Goal: Transaction & Acquisition: Download file/media

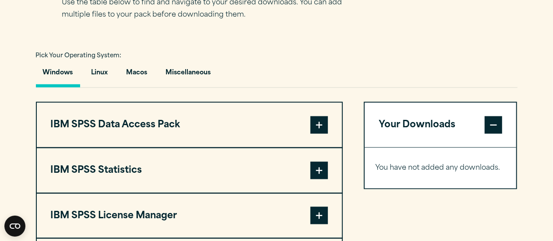
scroll to position [606, 0]
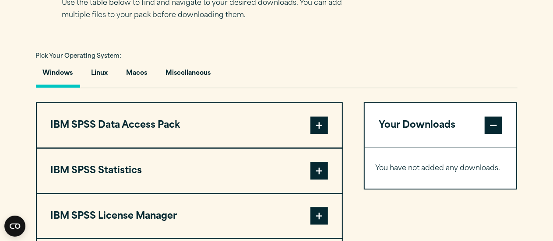
click at [320, 172] on span at bounding box center [318, 170] width 17 height 17
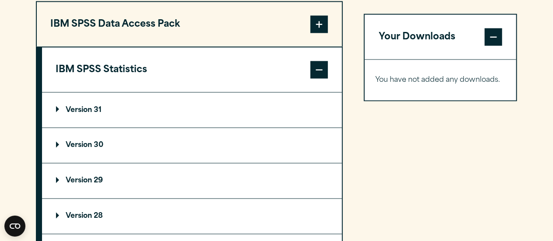
scroll to position [710, 0]
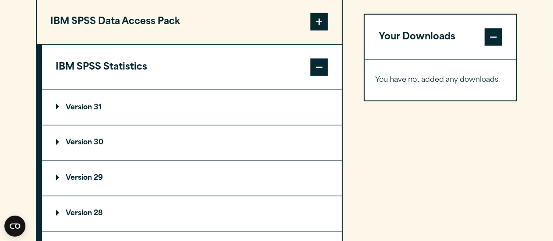
click at [97, 104] on p "Version 31" at bounding box center [79, 107] width 46 height 7
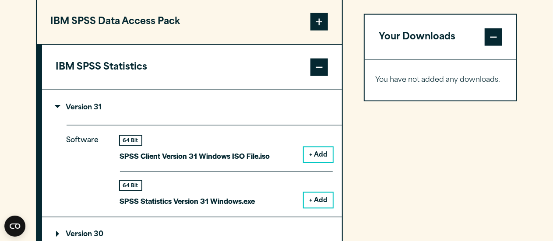
click at [324, 197] on button "+ Add" at bounding box center [318, 200] width 29 height 15
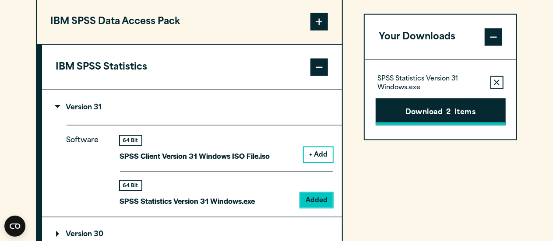
click at [430, 117] on button "Download 2 Items" at bounding box center [440, 111] width 130 height 27
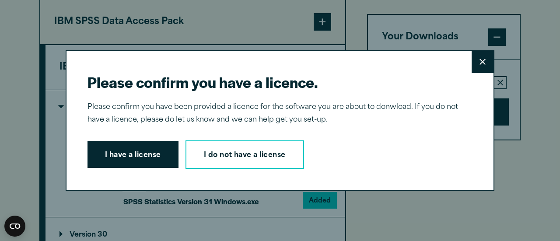
click at [486, 61] on button "Close" at bounding box center [483, 62] width 22 height 22
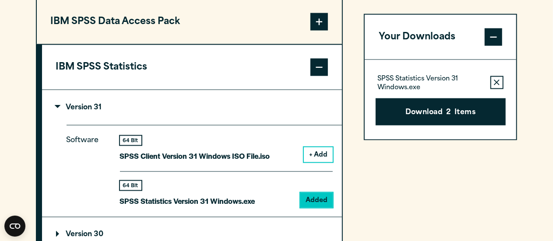
click at [499, 80] on icon "button" at bounding box center [496, 83] width 6 height 6
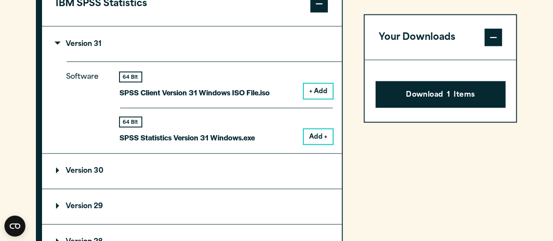
scroll to position [773, 0]
click at [446, 97] on button "Download 1 Items" at bounding box center [440, 94] width 130 height 27
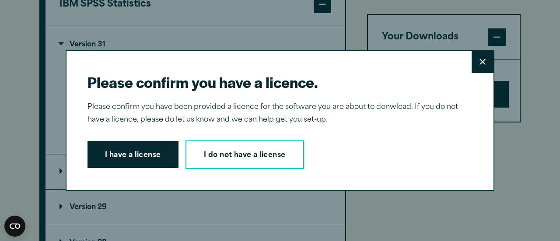
click at [486, 62] on button "Close" at bounding box center [483, 62] width 22 height 22
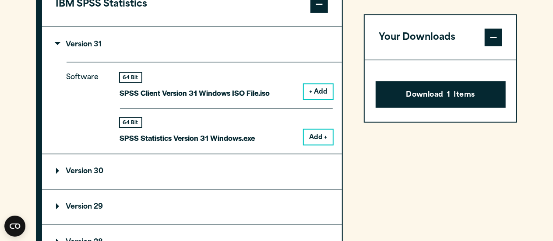
click at [324, 138] on button "Add +" at bounding box center [318, 137] width 29 height 15
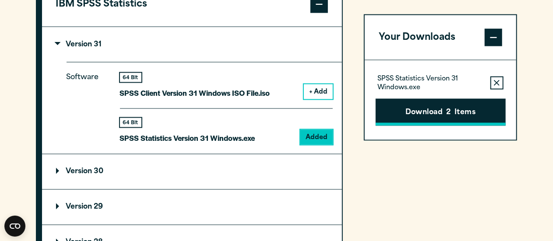
click at [409, 116] on button "Download 2 Items" at bounding box center [440, 111] width 130 height 27
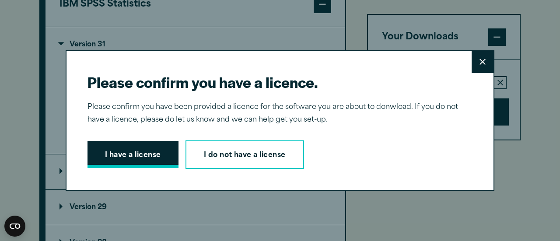
click at [155, 147] on button "I have a license" at bounding box center [132, 154] width 91 height 27
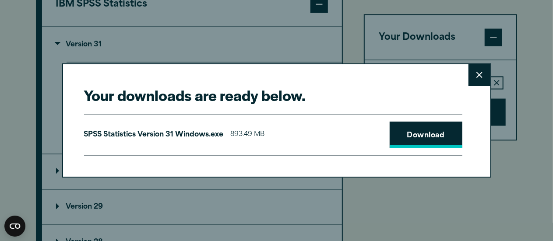
click at [399, 136] on link "Download" at bounding box center [425, 135] width 73 height 27
click at [350, 115] on div "SPSS Statistics Version 31 Windows.exe 893.49 MB Download" at bounding box center [273, 135] width 378 height 42
click at [483, 70] on button "Close" at bounding box center [479, 75] width 22 height 22
